Goal: Manage account settings

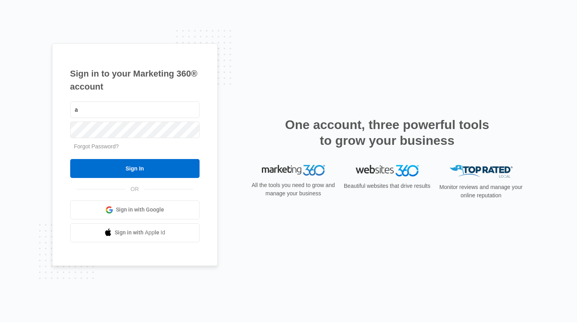
type input "a"
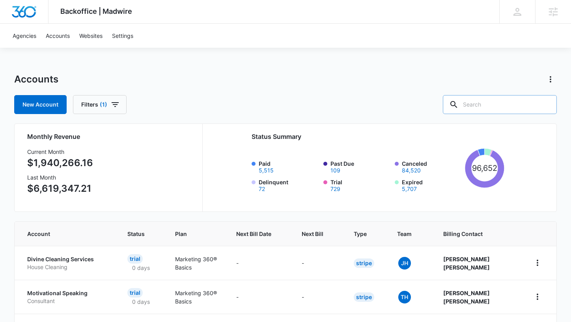
click at [503, 108] on input "text" at bounding box center [500, 104] width 114 height 19
type input "jtownmedia"
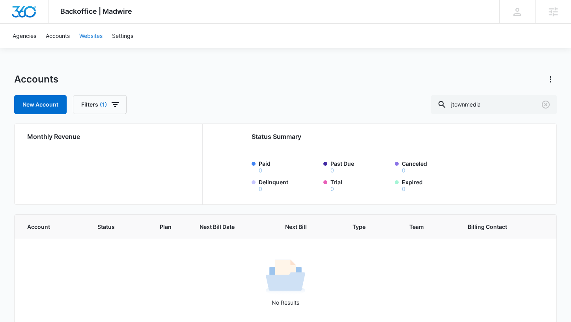
click at [95, 40] on link "Websites" at bounding box center [91, 36] width 33 height 24
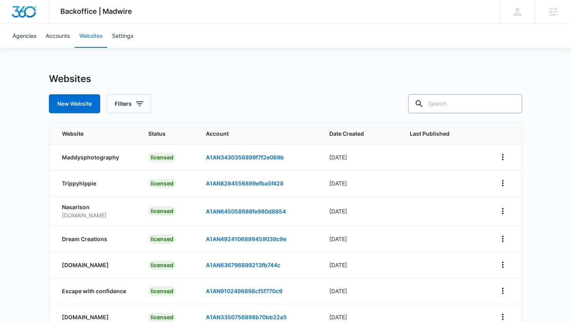
click at [468, 103] on input "text" at bounding box center [465, 103] width 114 height 19
type input "jtown"
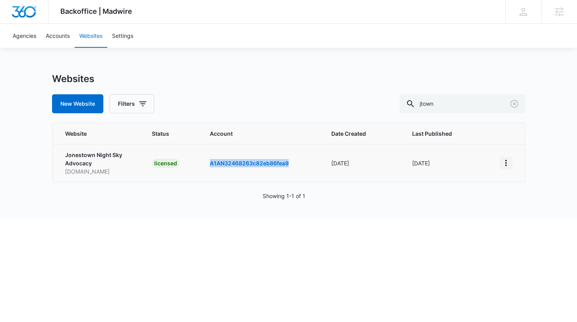
click at [507, 164] on icon "View More" at bounding box center [505, 162] width 9 height 9
click at [517, 221] on div "Switch Account" at bounding box center [533, 221] width 47 height 6
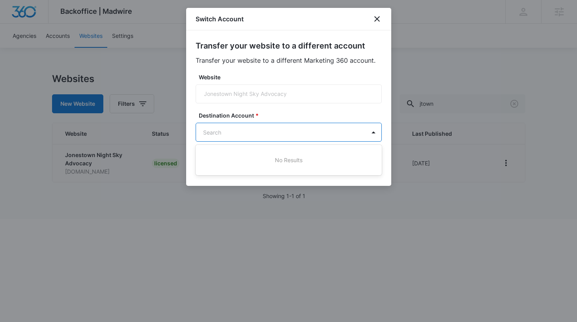
click at [305, 131] on body "Backoffice | Madwire Apps Settings AR Adrianne Ridder adrianne.ridder@madwire.c…" at bounding box center [288, 109] width 577 height 219
paste input "A1AN71818961b119d01d114"
type input "A1AN71818961b119d01d114"
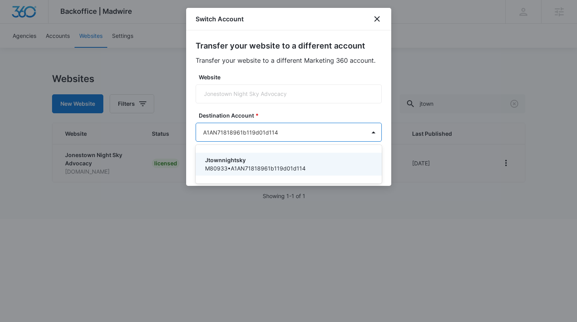
click at [276, 165] on p "M80933 • A1AN71818961b119d01d114" at bounding box center [288, 168] width 166 height 8
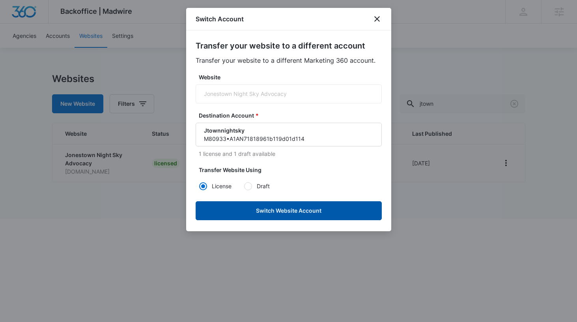
click at [262, 216] on button "Switch Website Account" at bounding box center [289, 210] width 186 height 19
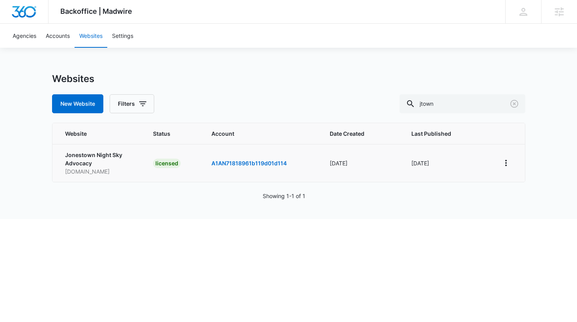
drag, startPoint x: 115, startPoint y: 174, endPoint x: 64, endPoint y: 173, distance: 51.7
click at [64, 173] on td "Jonestown Night Sky Advocacy jtownnightsky.com" at bounding box center [97, 163] width 91 height 38
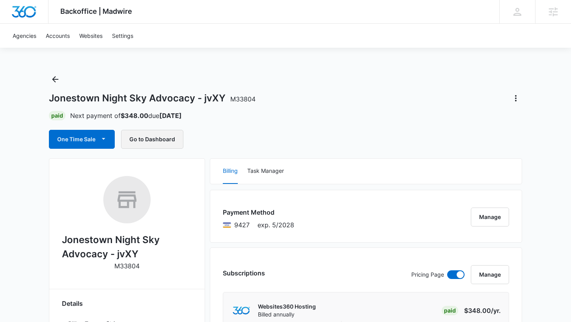
click at [164, 144] on button "Go to Dashboard" at bounding box center [152, 139] width 62 height 19
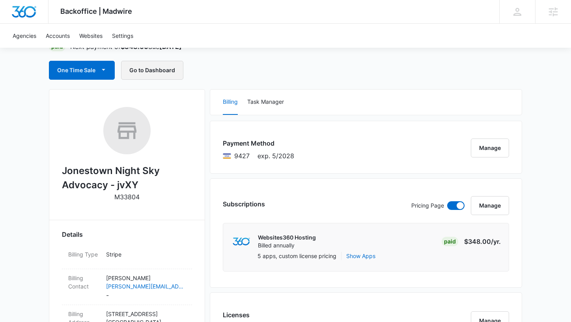
scroll to position [107, 0]
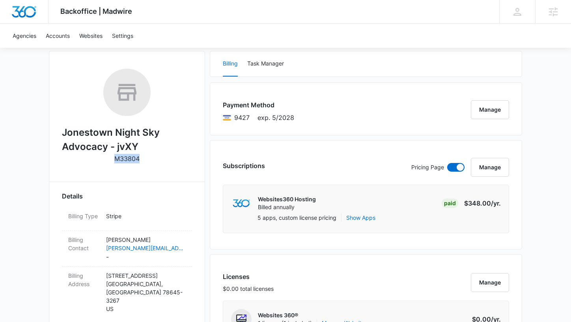
drag, startPoint x: 138, startPoint y: 158, endPoint x: 115, endPoint y: 157, distance: 22.5
click at [115, 157] on div "Jonestown Night Sky Advocacy - jvXY M33804" at bounding box center [127, 119] width 130 height 100
copy p "M33804"
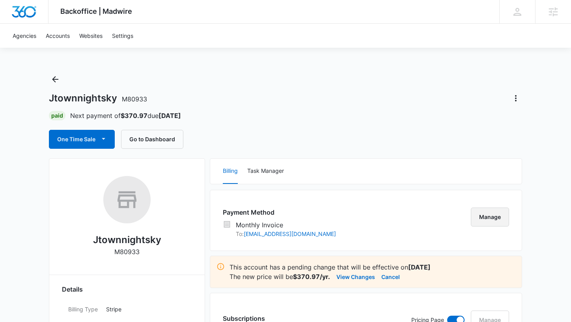
click at [507, 210] on button "Manage" at bounding box center [490, 217] width 38 height 19
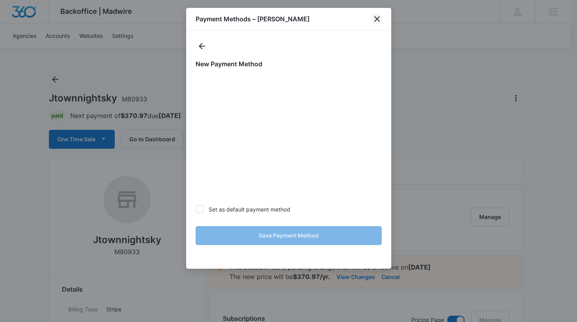
click at [381, 21] on icon "close" at bounding box center [376, 18] width 9 height 9
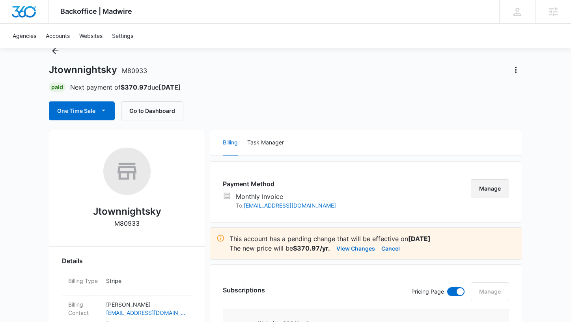
scroll to position [105, 0]
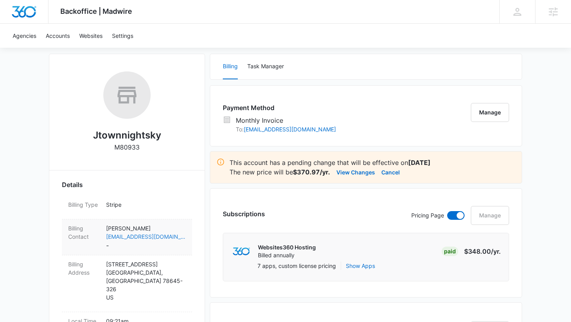
click at [174, 236] on link "info@jtownnightsky.com" at bounding box center [146, 236] width 80 height 8
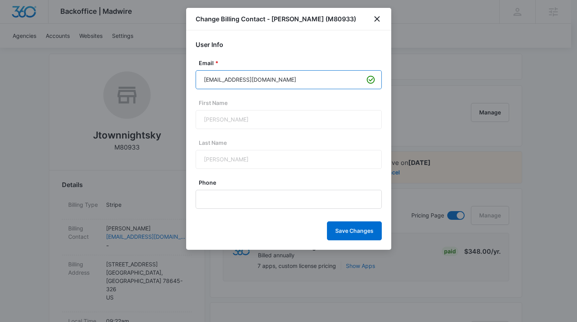
click at [289, 77] on input "info@jtownnightsky.com" at bounding box center [289, 79] width 186 height 19
paste input "AnnMarie@anndaprato"
type input "AnnMarie@anndaprato.com"
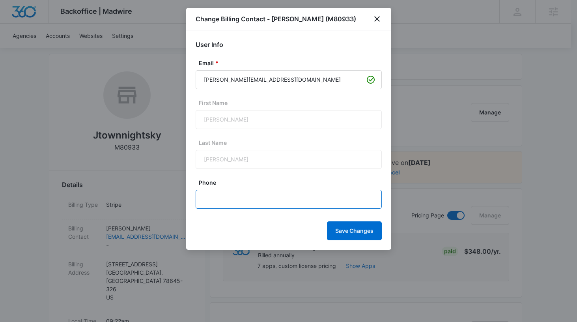
click at [252, 203] on input "Phone" at bounding box center [289, 199] width 186 height 19
paste input "(916) 764-4388"
type input "(916) 764-4388"
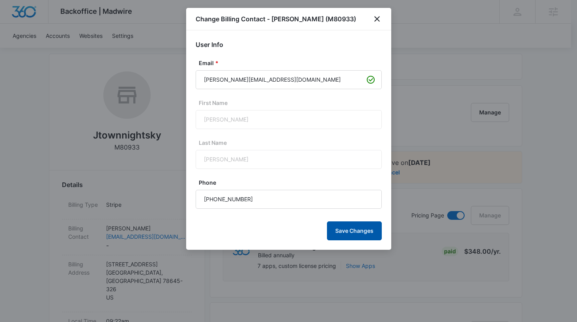
click at [350, 228] on button "Save Changes" at bounding box center [354, 230] width 55 height 19
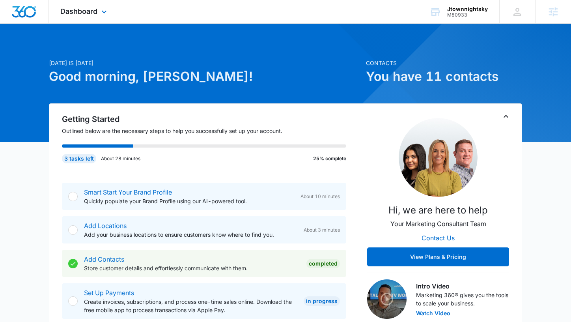
click at [94, 19] on div "Dashboard Apps Reputation Websites Forms CRM Email Social Shop Payments POS Con…" at bounding box center [85, 11] width 72 height 23
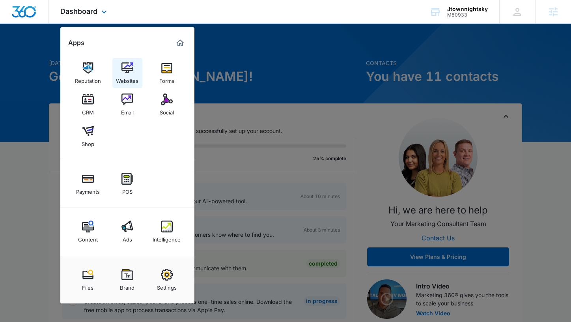
click at [120, 71] on link "Websites" at bounding box center [127, 73] width 30 height 30
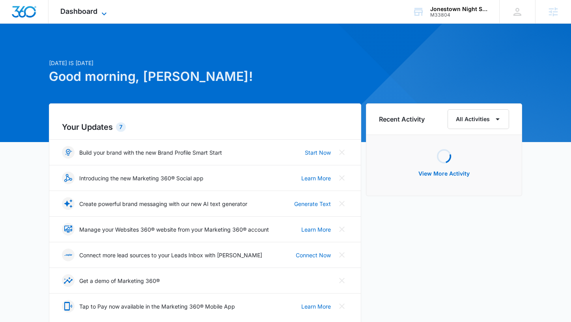
click at [93, 13] on span "Dashboard" at bounding box center [78, 11] width 37 height 8
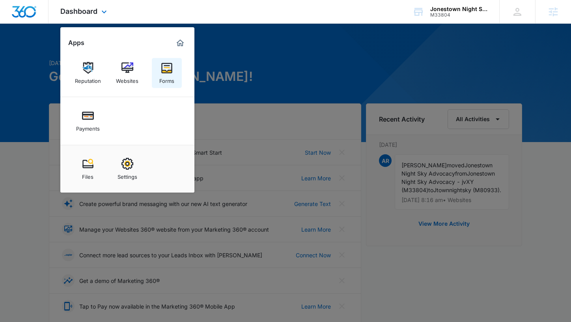
click at [170, 69] on img at bounding box center [167, 68] width 12 height 12
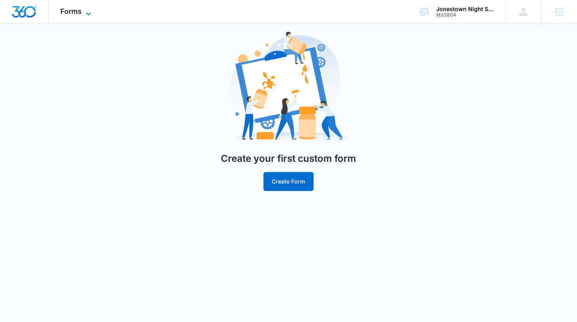
click at [72, 11] on span "Forms" at bounding box center [70, 11] width 21 height 8
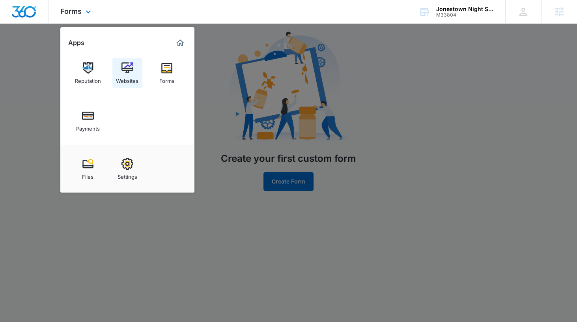
click at [129, 82] on div "Websites" at bounding box center [127, 79] width 22 height 10
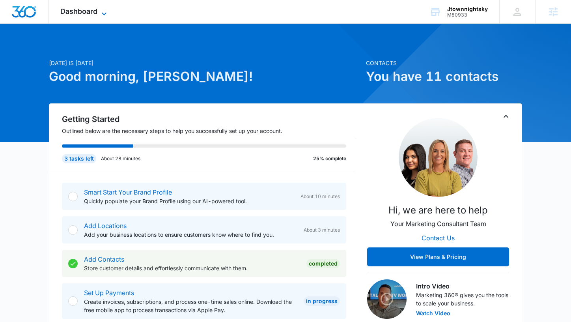
click at [99, 11] on icon at bounding box center [103, 13] width 9 height 9
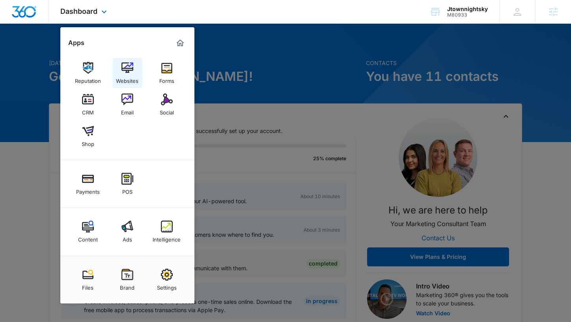
click at [124, 67] on img at bounding box center [128, 68] width 12 height 12
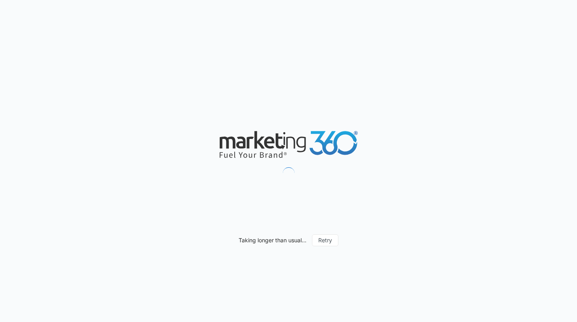
select select "52"
select select "US"
select select "America/[GEOGRAPHIC_DATA]"
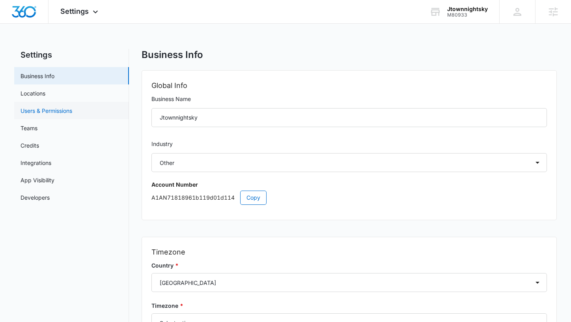
click at [58, 111] on link "Users & Permissions" at bounding box center [47, 111] width 52 height 8
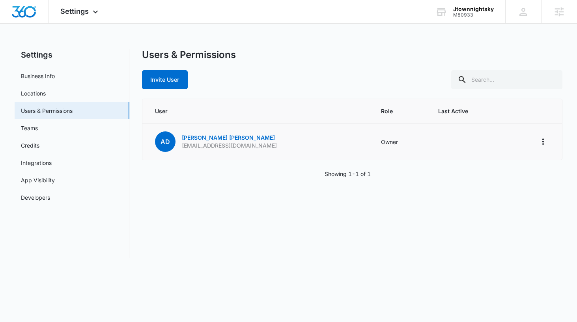
click at [224, 146] on p "info@jtownnightsky.com" at bounding box center [229, 146] width 95 height 8
copy p "info@jtownnightsky.com"
click at [204, 138] on link "Ann DaPrato" at bounding box center [228, 137] width 93 height 7
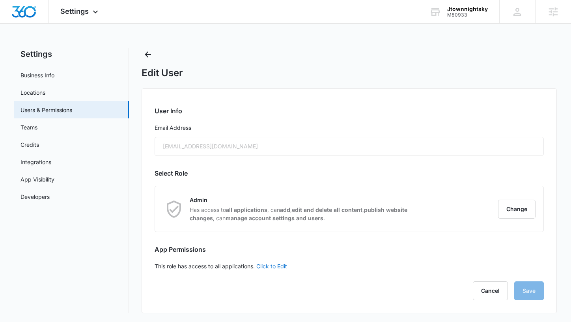
scroll to position [2, 0]
drag, startPoint x: 232, startPoint y: 149, endPoint x: 136, endPoint y: 144, distance: 96.4
click at [134, 145] on div "Settings Business Info Locations Users & Permissions Teams Credits Integrations…" at bounding box center [285, 179] width 543 height 265
